Goal: Task Accomplishment & Management: Complete application form

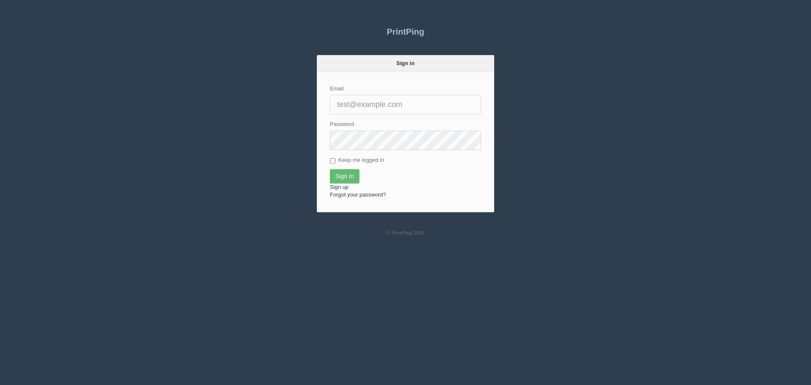
type input "[EMAIL_ADDRESS][DOMAIN_NAME]"
click at [352, 175] on input "Sign In" at bounding box center [345, 176] width 30 height 14
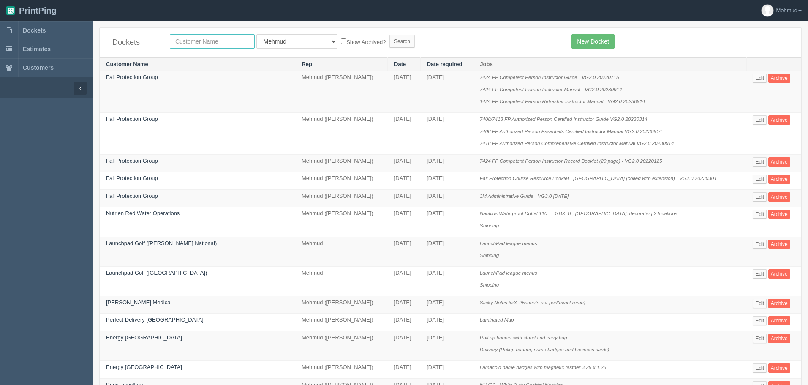
click at [179, 42] on input "text" at bounding box center [212, 41] width 85 height 14
type input "olympia trust"
click at [389, 40] on input "Search" at bounding box center [401, 41] width 25 height 13
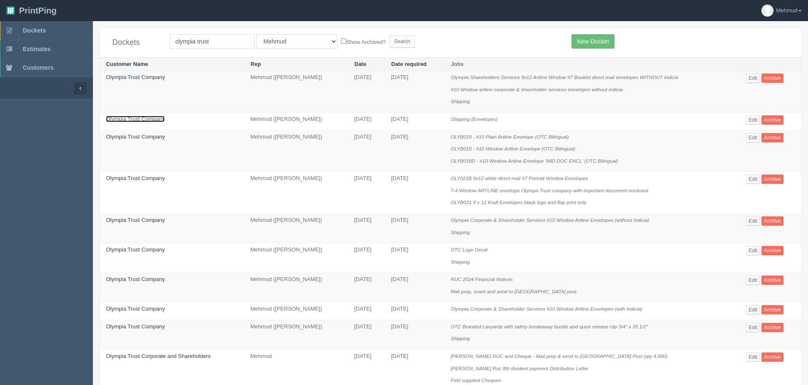
click at [144, 117] on link "Olympia Trust Company" at bounding box center [135, 119] width 59 height 6
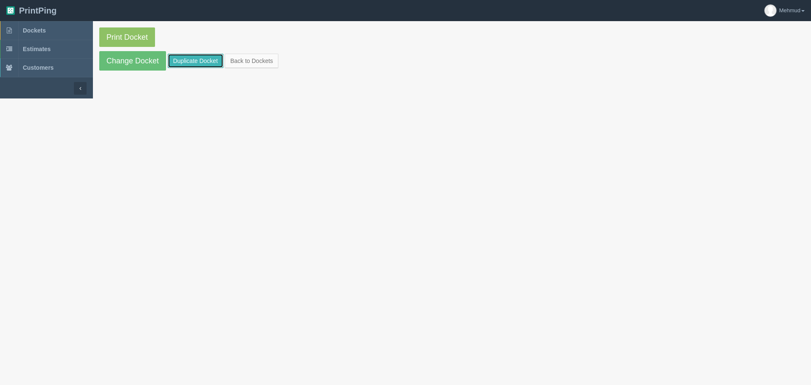
click at [188, 62] on link "Duplicate Docket" at bounding box center [196, 61] width 56 height 14
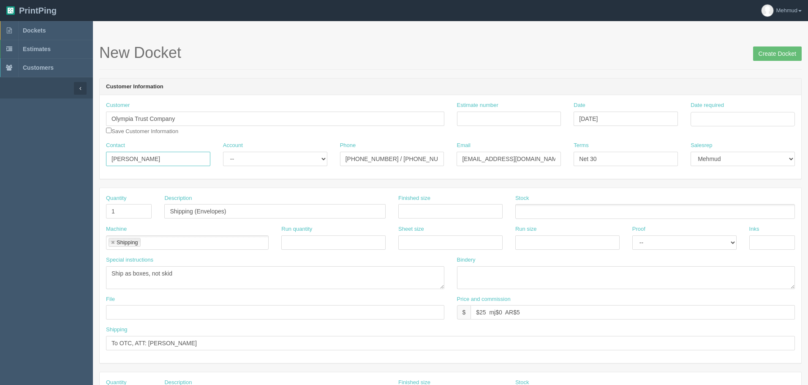
drag, startPoint x: 147, startPoint y: 156, endPoint x: 33, endPoint y: 156, distance: 114.1
type input "[PERSON_NAME]"
click at [317, 159] on select "-- Existing Client Allrush Client Rep Client" at bounding box center [275, 159] width 104 height 14
select select "Allrush Client"
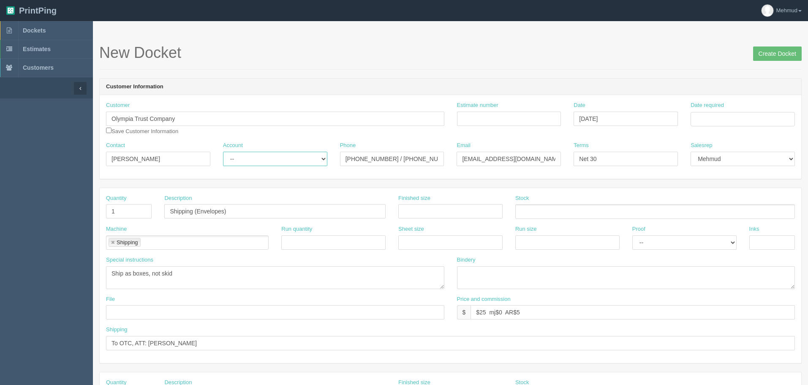
click at [223, 152] on select "-- Existing Client Allrush Client Rep Client" at bounding box center [275, 159] width 104 height 14
drag, startPoint x: 343, startPoint y: 155, endPoint x: 498, endPoint y: 158, distance: 155.1
click at [498, 158] on div "Contact [PERSON_NAME] Account -- Existing Client Allrush Client Rep Client Phon…" at bounding box center [451, 157] width 702 height 31
drag, startPoint x: 463, startPoint y: 158, endPoint x: 690, endPoint y: 167, distance: 226.6
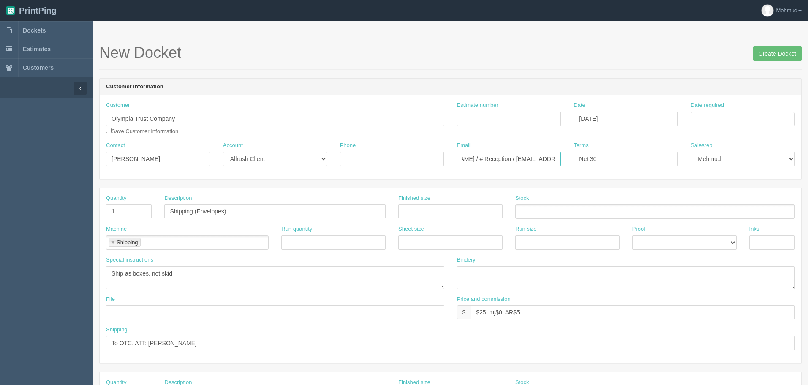
click at [690, 167] on div "Contact [PERSON_NAME] Account -- Existing Client Allrush Client Rep Client Phon…" at bounding box center [451, 157] width 702 height 31
click at [723, 117] on input "Date required" at bounding box center [743, 119] width 104 height 14
click at [754, 185] on td "19" at bounding box center [755, 188] width 10 height 12
type input "[DATE]"
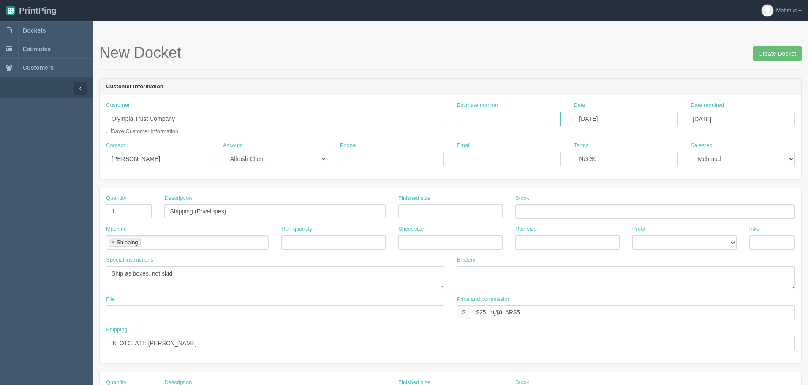
click at [471, 120] on input "Estimate number" at bounding box center [509, 119] width 104 height 14
type input "ouitsource"
click at [549, 65] on div "New Docket Create Docket" at bounding box center [450, 56] width 703 height 25
click at [488, 156] on input "Email" at bounding box center [509, 159] width 104 height 14
paste input "[EMAIL_ADDRESS][DOMAIN_NAME]"
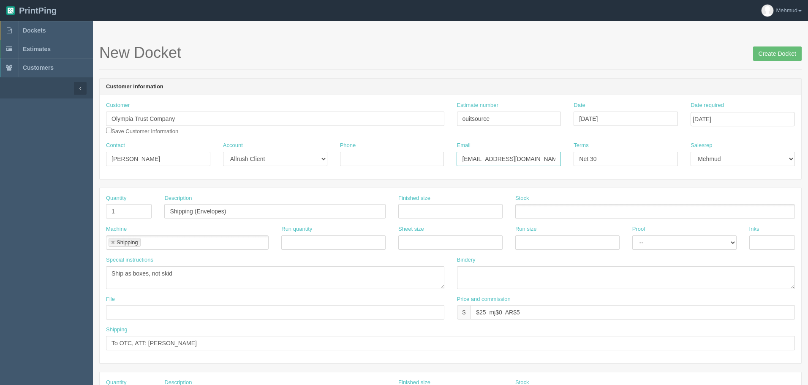
type input "[EMAIL_ADDRESS][DOMAIN_NAME]"
drag, startPoint x: 241, startPoint y: 209, endPoint x: 144, endPoint y: 194, distance: 97.9
click at [144, 194] on div "Quantity 1 Description Shipping (Envelopes) Finished size Stock" at bounding box center [451, 209] width 702 height 31
type input "Coral Cafe decal production, install and partial removal"
click at [114, 241] on link at bounding box center [112, 242] width 5 height 5
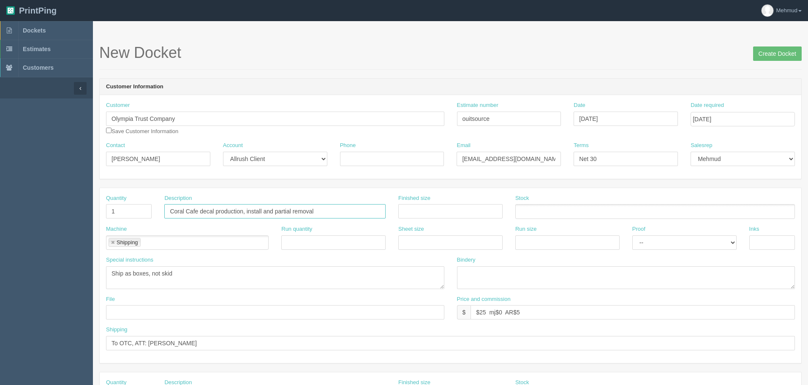
type input "Coral Cafe decal production, install and partial removal"
type input "process colour"
click at [180, 244] on input "text" at bounding box center [210, 243] width 111 height 12
type input "glint"
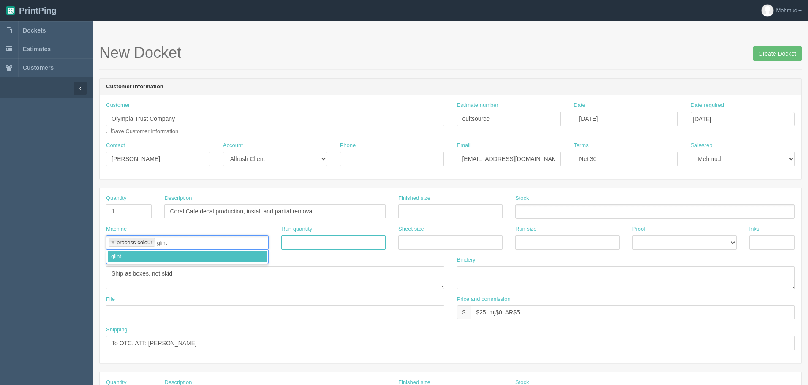
type input "process colour,glint"
drag, startPoint x: 196, startPoint y: 272, endPoint x: 107, endPoint y: 269, distance: 88.4
click at [107, 269] on textarea "Ship as boxes, not skid" at bounding box center [275, 277] width 338 height 23
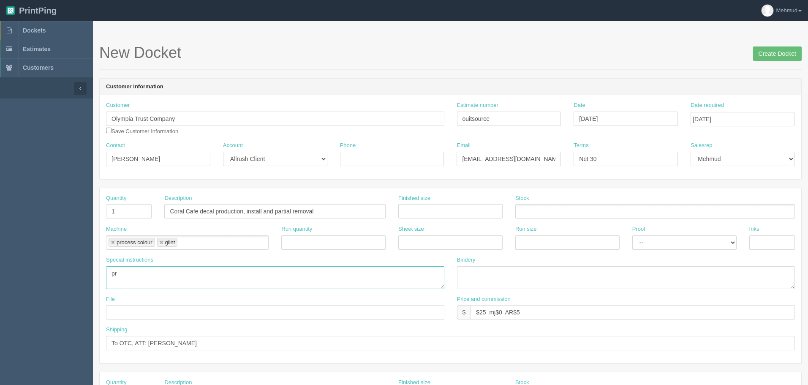
type textarea "p"
click at [302, 275] on textarea "Ship as boxes, not skid" at bounding box center [275, 277] width 338 height 23
click at [126, 282] on textarea "Ship as boxes, not skid" at bounding box center [275, 277] width 338 height 23
click at [117, 283] on textarea "Ship as boxes, not skid" at bounding box center [275, 277] width 338 height 23
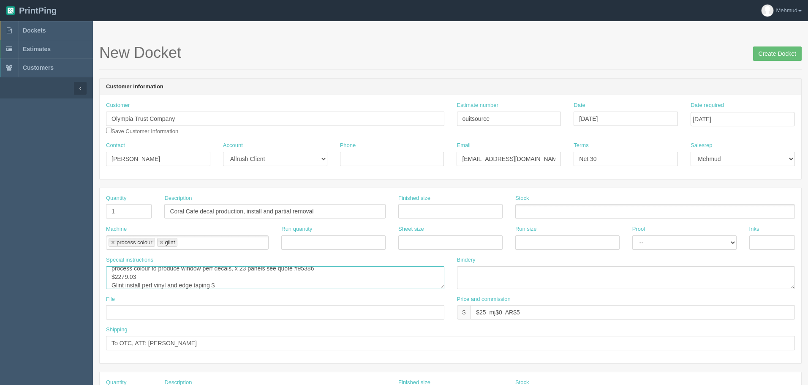
click at [125, 285] on textarea "Ship as boxes, not skid" at bounding box center [275, 277] width 338 height 23
click at [295, 285] on textarea "Ship as boxes, not skid" at bounding box center [275, 277] width 338 height 23
click at [364, 286] on textarea "Ship as boxes, not skid" at bounding box center [275, 277] width 338 height 23
click at [407, 286] on textarea "Ship as boxes, not skid" at bounding box center [275, 277] width 338 height 23
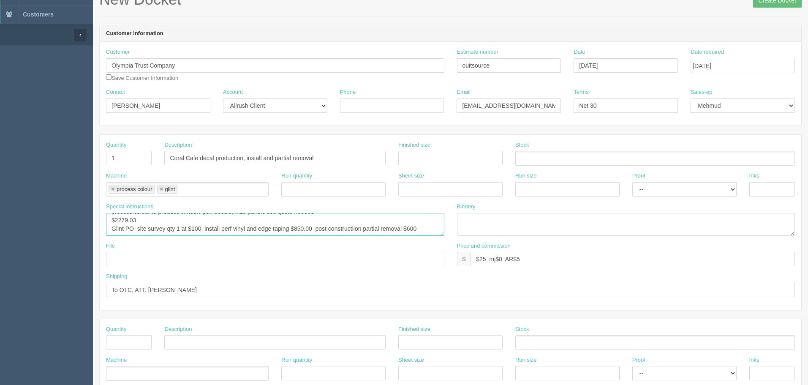
scroll to position [169, 0]
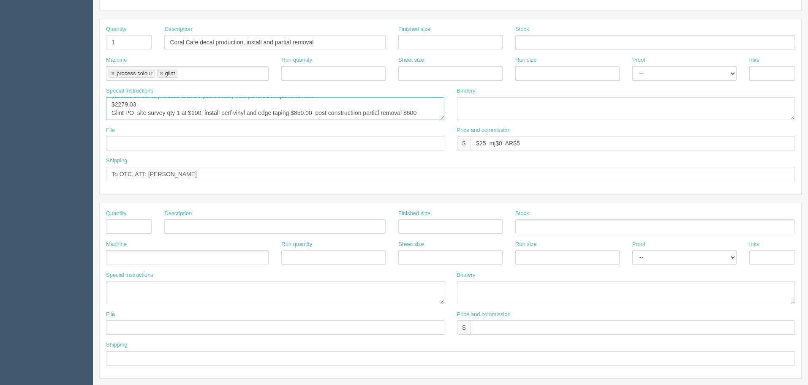
type textarea "process colour to produce window perf decals, x 23 panels see quote #95386 $227…"
drag, startPoint x: 174, startPoint y: 175, endPoint x: 84, endPoint y: 172, distance: 90.0
click at [84, 172] on section "Dockets Estimates Customers" at bounding box center [404, 225] width 808 height 746
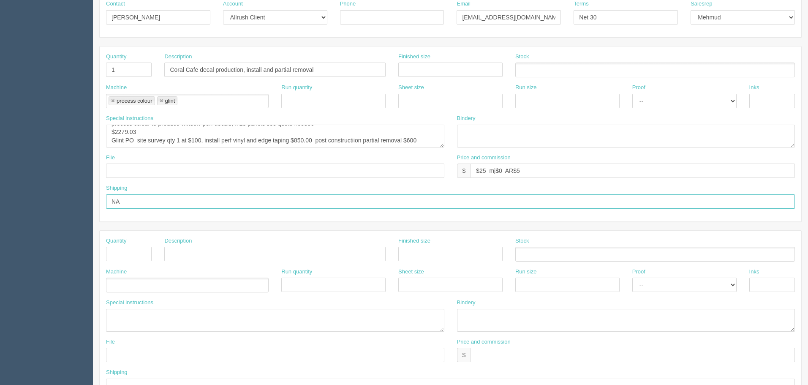
scroll to position [127, 0]
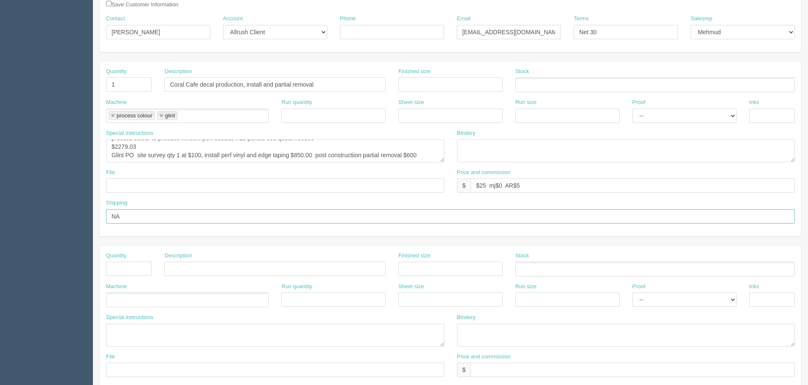
type input "NA"
drag, startPoint x: 485, startPoint y: 185, endPoint x: 480, endPoint y: 188, distance: 5.9
click at [480, 188] on input "$25 mj$0 AR$5" at bounding box center [633, 185] width 324 height 14
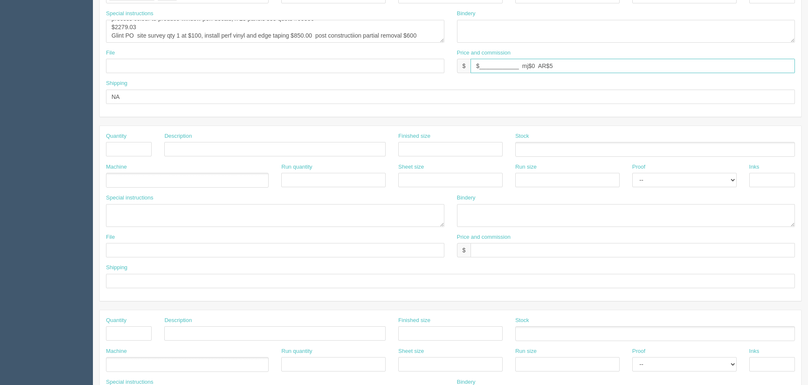
scroll to position [253, 0]
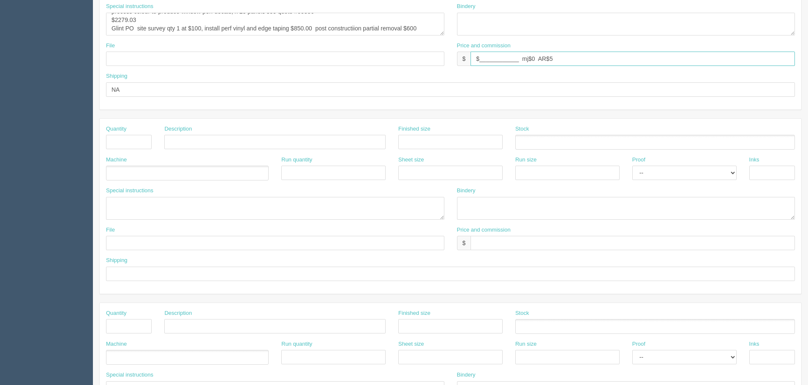
drag, startPoint x: 517, startPoint y: 58, endPoint x: 479, endPoint y: 61, distance: 38.9
click at [479, 61] on input "$____________ mj$0 AR$5" at bounding box center [633, 59] width 324 height 14
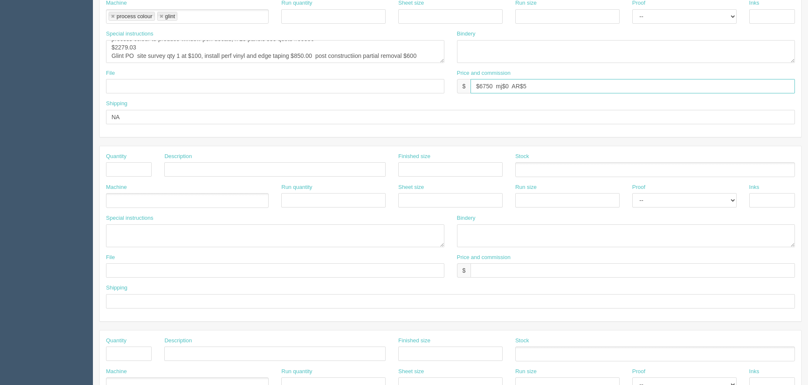
scroll to position [211, 0]
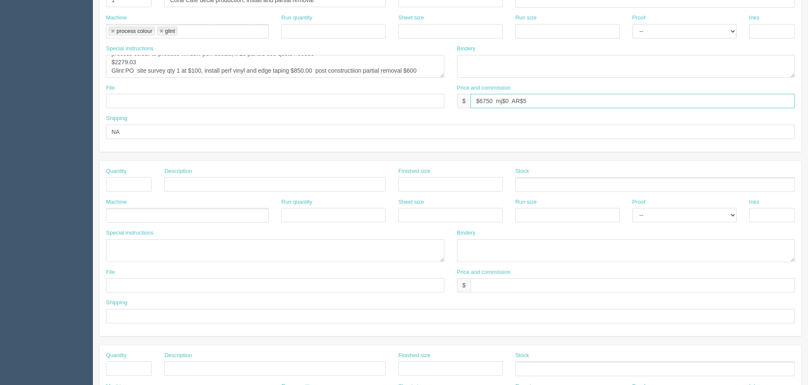
click at [534, 98] on input "$6750 mj$0 AR$5" at bounding box center [633, 101] width 324 height 14
click at [508, 101] on input "$6750 mj$0 AR$___________" at bounding box center [633, 101] width 324 height 14
click at [600, 101] on input "$6750 mj$_________ AR$___________" at bounding box center [633, 101] width 324 height 14
type input "$6750 mj$_________ AR$___________( see mebs )"
drag, startPoint x: 120, startPoint y: 132, endPoint x: 87, endPoint y: 130, distance: 33.0
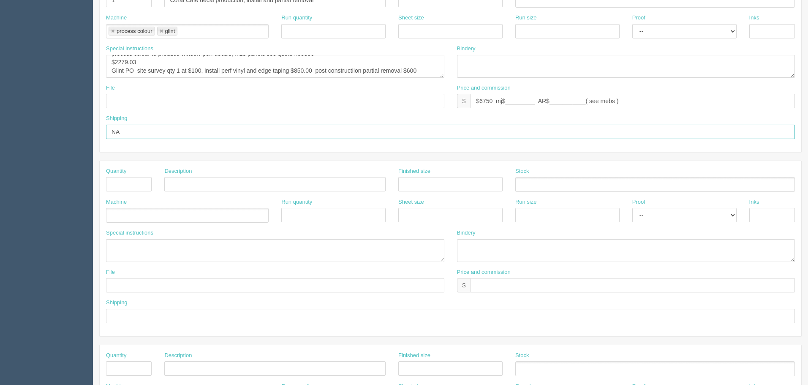
click at [87, 130] on section "Dockets Estimates Customers" at bounding box center [404, 183] width 808 height 746
type input "s"
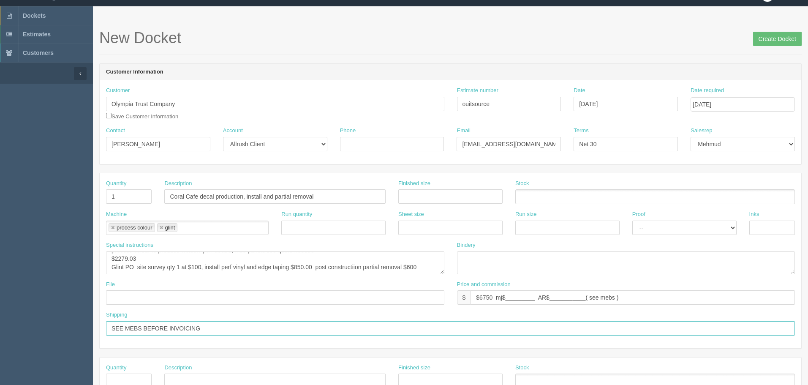
scroll to position [0, 0]
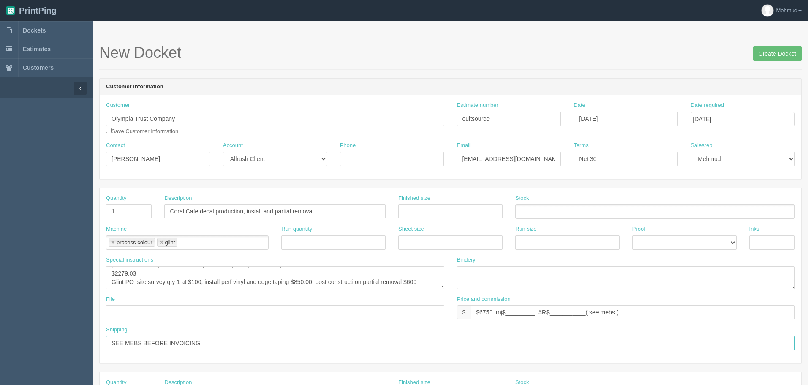
type input "SEE MEBS BEFORE INVOICING"
click at [356, 158] on input "Phone" at bounding box center [392, 159] width 104 height 14
paste input "[PHONE_NUMBER]"
type input "[PHONE_NUMBER]"
click at [773, 55] on input "Create Docket" at bounding box center [777, 53] width 49 height 14
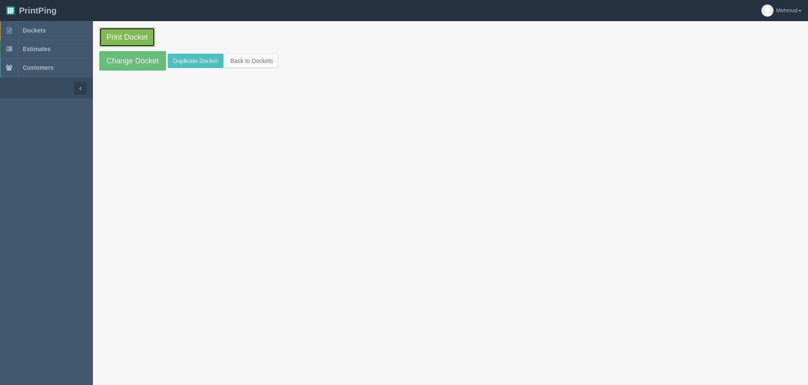
click at [123, 41] on link "Print Docket" at bounding box center [127, 36] width 56 height 19
